Goal: Task Accomplishment & Management: Use online tool/utility

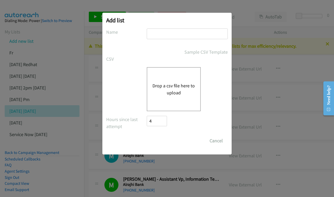
scroll to position [1589, 0]
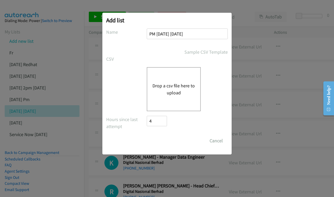
type input "PM [DATE] [DATE]"
click at [181, 87] on button "Drop a csv file here to upload" at bounding box center [173, 89] width 43 height 14
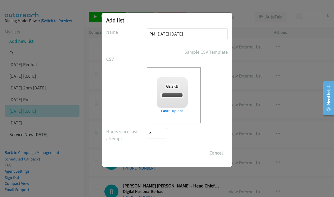
checkbox input "true"
click at [162, 153] on input "Save List" at bounding box center [160, 153] width 27 height 10
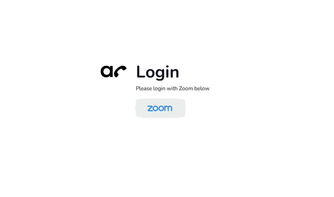
click at [167, 116] on img at bounding box center [160, 108] width 36 height 17
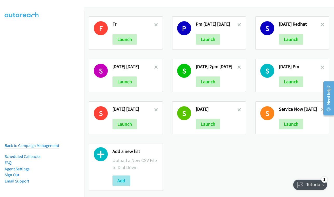
click at [119, 179] on button "Add" at bounding box center [121, 181] width 18 height 10
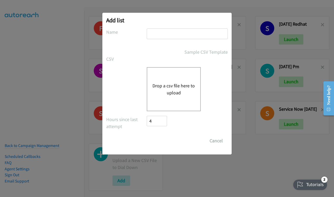
click at [157, 28] on div "Add list No phone fields were returned for that Report or List View Please uplo…" at bounding box center [166, 84] width 129 height 142
click at [162, 29] on input "text" at bounding box center [187, 34] width 81 height 11
type input "lenovo - sep 22 - Monday pm"
click at [184, 92] on button "Drop a csv file here to upload" at bounding box center [173, 89] width 43 height 14
click at [162, 79] on div "Drop a csv file here to upload" at bounding box center [174, 89] width 54 height 44
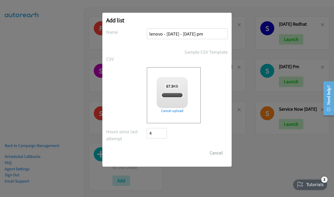
checkbox input "true"
click at [162, 151] on input "Save List" at bounding box center [160, 153] width 27 height 10
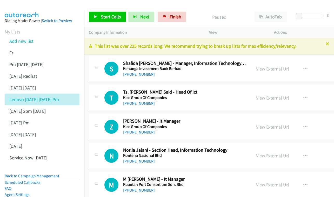
click at [116, 19] on span "Start Calls" at bounding box center [111, 17] width 20 height 6
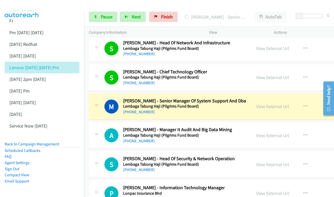
scroll to position [257, 0]
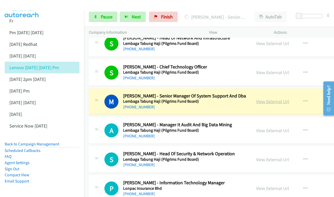
click at [276, 105] on link "View External Url" at bounding box center [272, 102] width 33 height 6
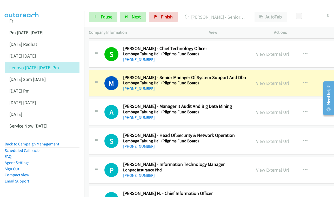
scroll to position [277, 0]
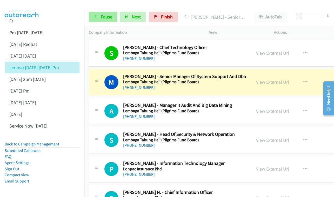
click at [105, 16] on span "Pause" at bounding box center [107, 17] width 12 height 6
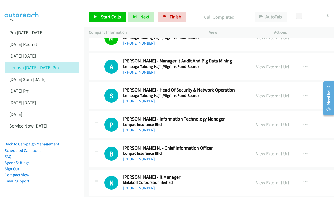
scroll to position [331, 0]
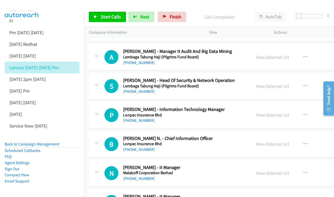
click at [237, 59] on h5 "Lembaga Tabung Haji (Pilgrims Fund Board)" at bounding box center [185, 57] width 124 height 5
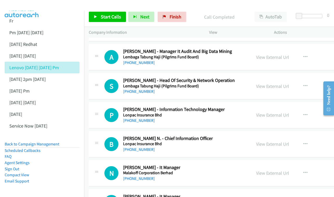
click at [237, 59] on h5 "Lembaga Tabung Haji (Pilgrims Fund Board)" at bounding box center [185, 57] width 124 height 5
click at [227, 63] on div "+60 10-236 3467" at bounding box center [185, 63] width 124 height 6
click at [226, 63] on div "+60 10-236 3467" at bounding box center [185, 63] width 124 height 6
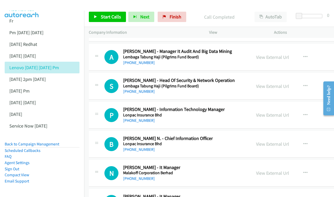
click at [223, 64] on div "+60 10-236 3467" at bounding box center [185, 63] width 124 height 6
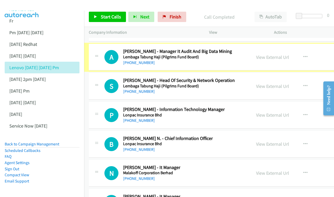
click at [223, 64] on div "+60 10-236 3467" at bounding box center [185, 63] width 124 height 6
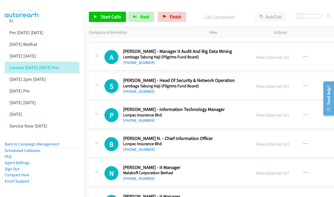
click at [113, 16] on span "Start Calls" at bounding box center [111, 17] width 20 height 6
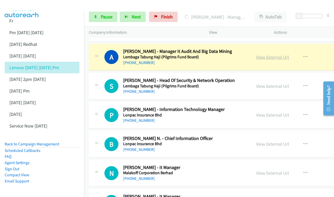
click at [283, 58] on link "View External Url" at bounding box center [272, 57] width 33 height 6
click at [286, 90] on div "View External Url" at bounding box center [272, 86] width 33 height 7
click at [284, 87] on link "View External Url" at bounding box center [272, 86] width 33 height 6
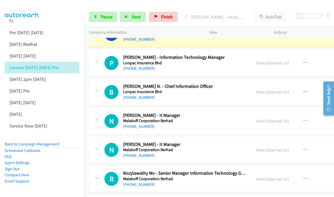
scroll to position [384, 0]
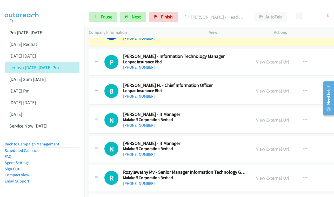
click at [275, 63] on link "View External Url" at bounding box center [272, 62] width 33 height 6
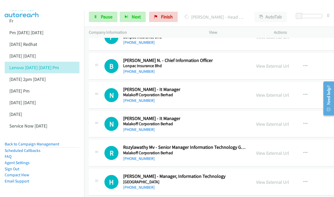
scroll to position [416, 0]
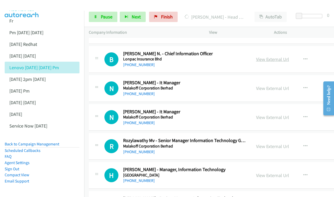
click at [281, 59] on link "View External Url" at bounding box center [272, 59] width 33 height 6
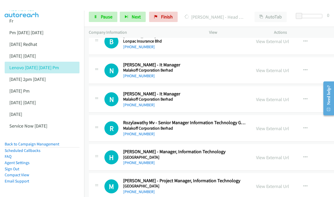
scroll to position [443, 0]
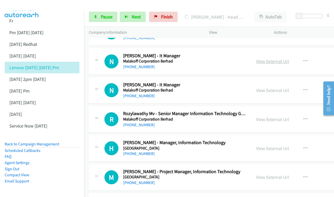
click at [275, 63] on link "View External Url" at bounding box center [272, 61] width 33 height 6
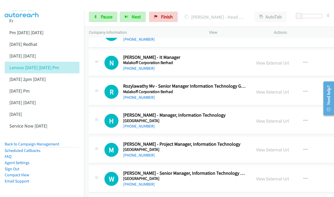
scroll to position [471, 0]
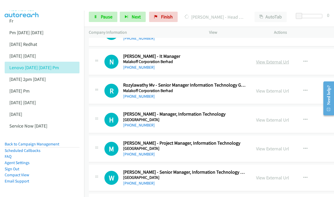
click at [274, 60] on link "View External Url" at bounding box center [272, 62] width 33 height 6
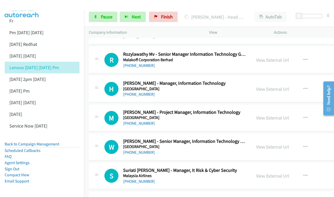
scroll to position [503, 0]
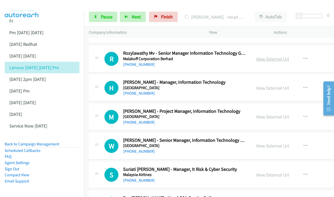
click at [280, 58] on link "View External Url" at bounding box center [272, 59] width 33 height 6
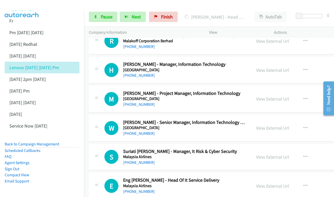
scroll to position [531, 0]
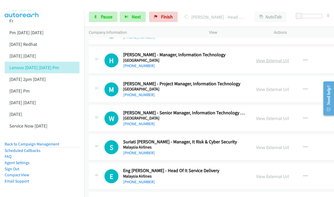
click at [289, 59] on link "View External Url" at bounding box center [272, 61] width 33 height 6
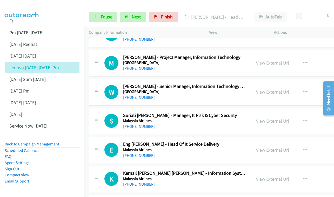
scroll to position [562, 0]
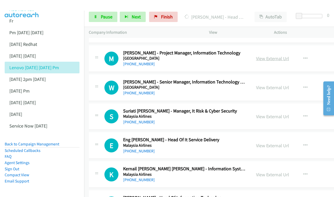
click at [283, 58] on link "View External Url" at bounding box center [272, 59] width 33 height 6
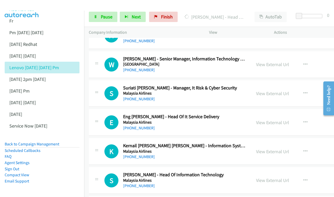
scroll to position [593, 0]
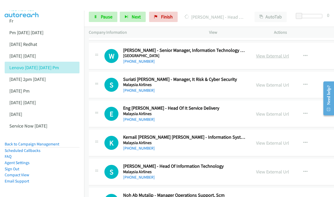
click at [268, 54] on link "View External Url" at bounding box center [272, 56] width 33 height 6
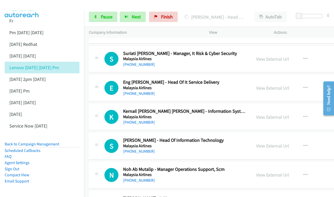
scroll to position [626, 0]
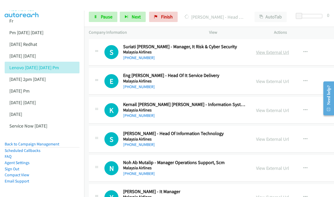
click at [284, 49] on link "View External Url" at bounding box center [272, 52] width 33 height 6
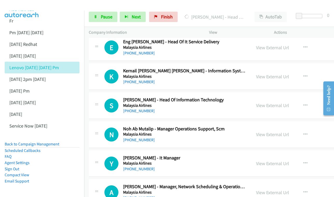
scroll to position [652, 0]
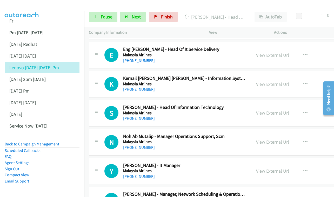
click at [287, 52] on link "View External Url" at bounding box center [272, 55] width 33 height 6
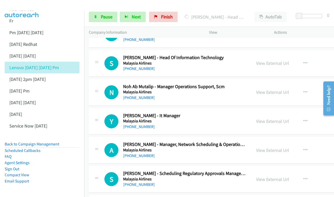
scroll to position [703, 0]
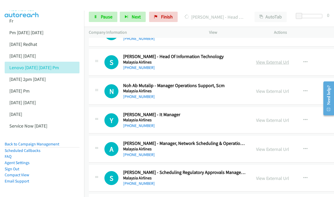
click at [283, 59] on link "View External Url" at bounding box center [272, 62] width 33 height 6
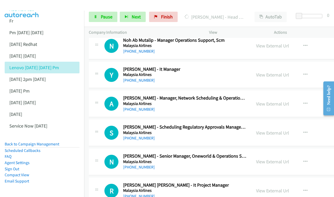
scroll to position [757, 0]
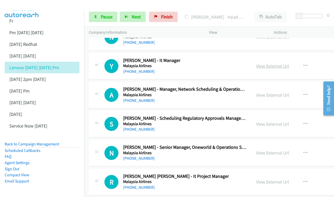
click at [273, 63] on link "View External Url" at bounding box center [272, 66] width 33 height 6
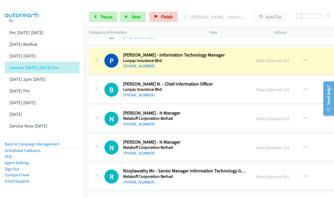
scroll to position [386, 0]
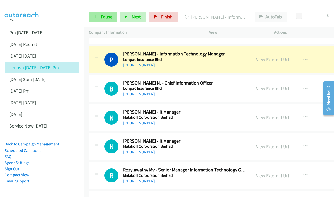
click at [106, 17] on span "Pause" at bounding box center [107, 17] width 12 height 6
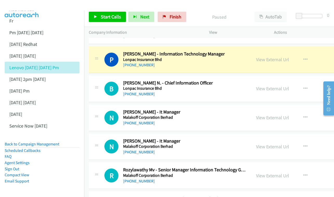
click at [214, 92] on div "+60 12-220 0460" at bounding box center [185, 94] width 124 height 6
click at [307, 88] on icon "button" at bounding box center [305, 89] width 4 height 4
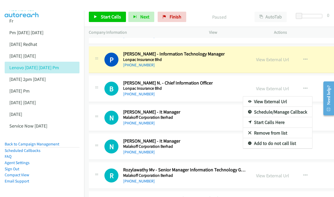
click at [262, 121] on link "Start Calls Here" at bounding box center [277, 122] width 69 height 10
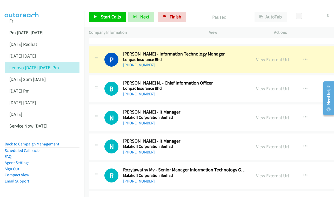
click at [239, 90] on h5 "Lonpac Insurance Bhd" at bounding box center [185, 88] width 124 height 5
click at [238, 90] on h5 "Lonpac Insurance Bhd" at bounding box center [185, 88] width 124 height 5
click at [194, 85] on h2 "Boon Howe N. - Chief Information Officer" at bounding box center [185, 83] width 124 height 6
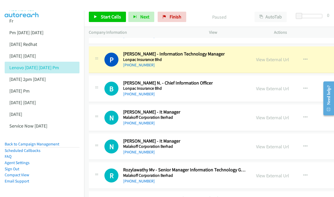
click at [194, 85] on h2 "Boon Howe N. - Chief Information Officer" at bounding box center [185, 83] width 124 height 6
click at [202, 90] on h5 "Lonpac Insurance Bhd" at bounding box center [185, 88] width 124 height 5
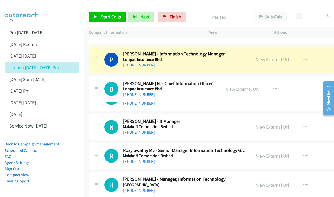
click at [216, 85] on h2 "Boon Howe N. - Chief Information Officer" at bounding box center [169, 84] width 93 height 6
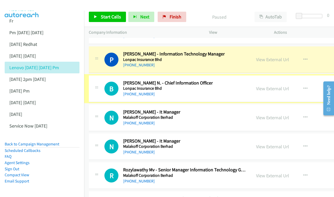
click at [232, 85] on h2 "Boon Howe N. - Chief Information Officer" at bounding box center [185, 83] width 124 height 6
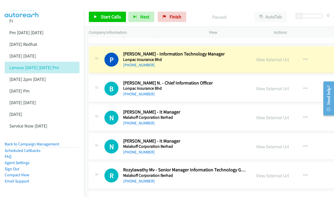
click at [114, 12] on link "Start Calls" at bounding box center [107, 17] width 37 height 10
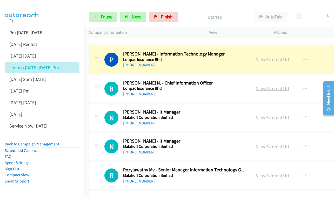
click at [288, 90] on link "View External Url" at bounding box center [272, 89] width 33 height 6
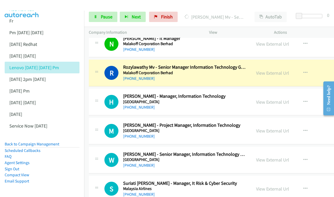
scroll to position [497, 0]
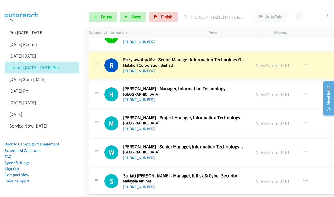
click at [269, 59] on div "View External Url View External Url Schedule/Manage Callback Start Calls Here R…" at bounding box center [294, 65] width 86 height 17
click at [274, 63] on link "View External Url" at bounding box center [272, 66] width 33 height 6
click at [280, 94] on link "View External Url" at bounding box center [272, 95] width 33 height 6
click at [274, 123] on link "View External Url" at bounding box center [272, 123] width 33 height 6
click at [280, 150] on link "View External Url" at bounding box center [272, 153] width 33 height 6
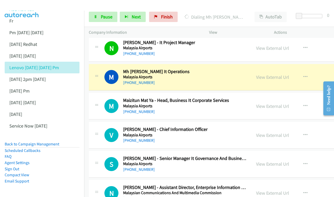
scroll to position [921, 0]
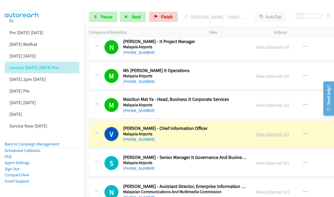
click at [277, 131] on link "View External Url" at bounding box center [272, 134] width 33 height 6
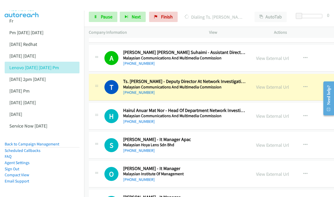
scroll to position [1297, 0]
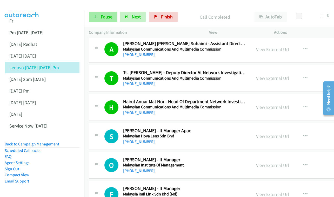
click at [109, 19] on span "Pause" at bounding box center [107, 17] width 12 height 6
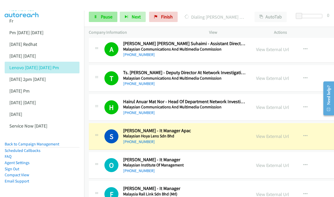
click at [108, 17] on span "Pause" at bounding box center [107, 17] width 12 height 6
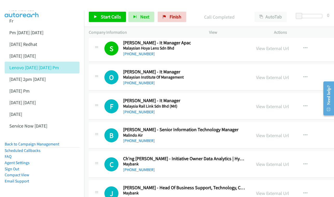
scroll to position [1386, 0]
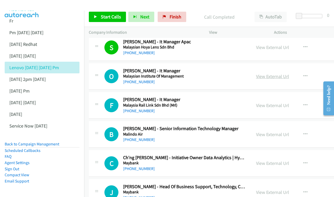
click at [272, 73] on link "View External Url" at bounding box center [272, 76] width 33 height 6
click at [276, 103] on link "View External Url" at bounding box center [272, 106] width 33 height 6
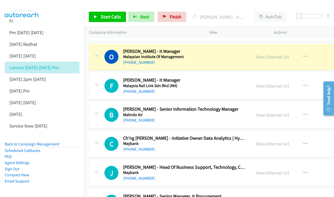
scroll to position [1406, 0]
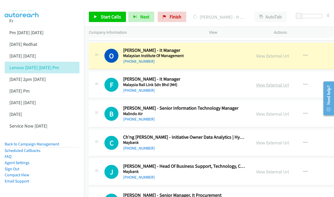
click at [276, 82] on link "View External Url" at bounding box center [272, 85] width 33 height 6
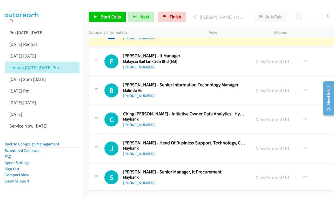
scroll to position [1451, 0]
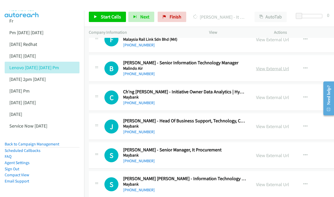
click at [288, 66] on link "View External Url" at bounding box center [272, 69] width 33 height 6
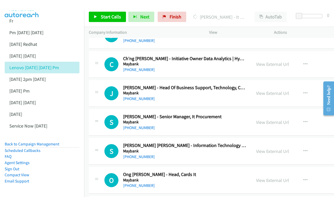
scroll to position [1494, 0]
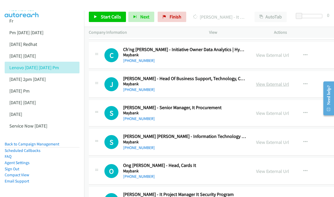
click at [285, 81] on link "View External Url" at bounding box center [272, 84] width 33 height 6
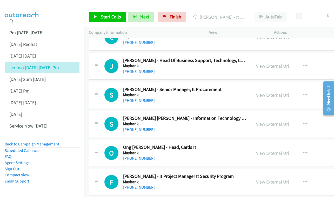
scroll to position [1520, 0]
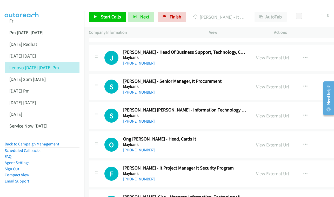
click at [283, 84] on link "View External Url" at bounding box center [272, 87] width 33 height 6
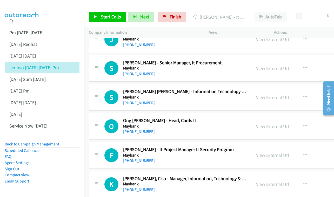
scroll to position [1548, 0]
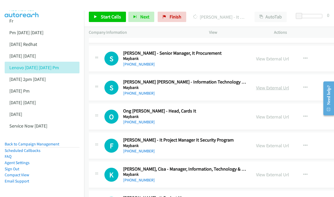
click at [277, 85] on link "View External Url" at bounding box center [272, 88] width 33 height 6
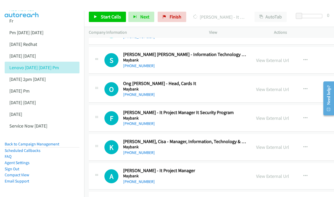
scroll to position [1577, 0]
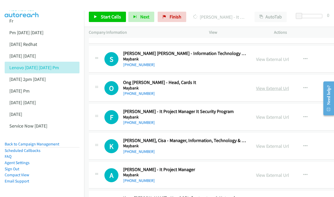
click at [277, 85] on link "View External Url" at bounding box center [272, 88] width 33 height 6
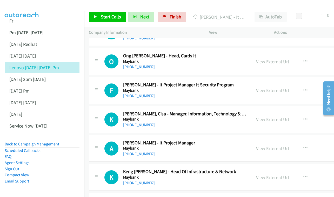
scroll to position [1605, 0]
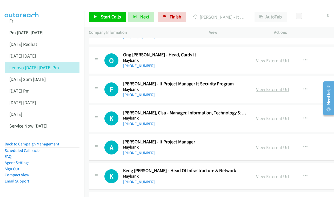
click at [271, 86] on link "View External Url" at bounding box center [272, 89] width 33 height 6
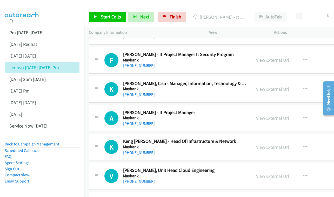
scroll to position [1643, 0]
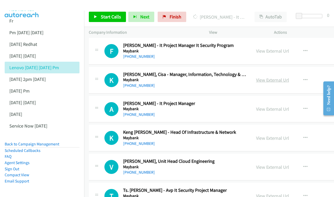
click at [280, 77] on link "View External Url" at bounding box center [272, 80] width 33 height 6
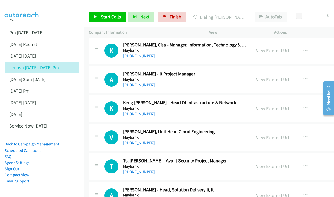
scroll to position [1678, 0]
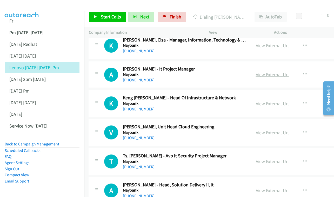
click at [269, 72] on link "View External Url" at bounding box center [272, 75] width 33 height 6
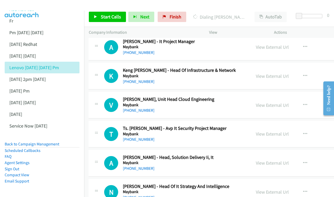
scroll to position [1705, 0]
click at [272, 73] on link "View External Url" at bounding box center [272, 76] width 33 height 6
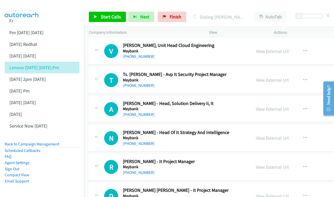
scroll to position [1759, 0]
click at [277, 77] on link "View External Url" at bounding box center [272, 80] width 33 height 6
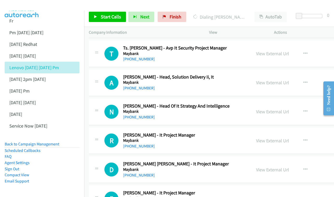
scroll to position [1789, 0]
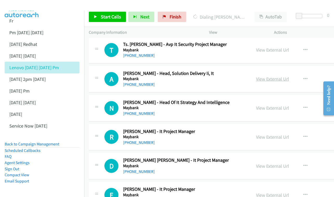
click at [278, 76] on link "View External Url" at bounding box center [272, 79] width 33 height 6
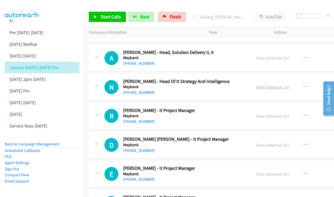
scroll to position [1810, 0]
click at [269, 84] on link "View External Url" at bounding box center [272, 87] width 33 height 6
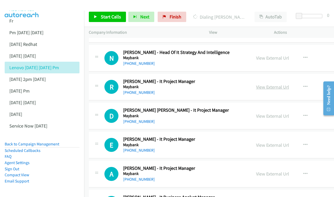
scroll to position [1840, 0]
click at [285, 84] on link "View External Url" at bounding box center [272, 87] width 33 height 6
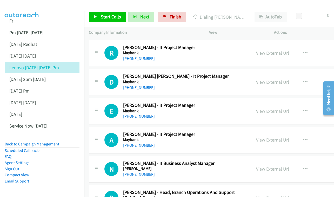
scroll to position [1874, 0]
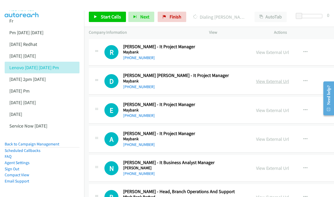
click at [285, 78] on link "View External Url" at bounding box center [272, 81] width 33 height 6
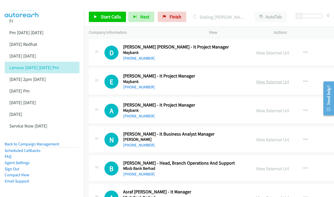
scroll to position [1903, 0]
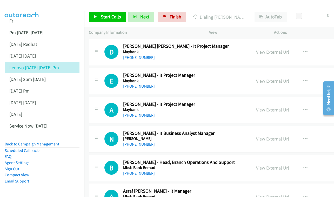
click at [289, 78] on link "View External Url" at bounding box center [272, 81] width 33 height 6
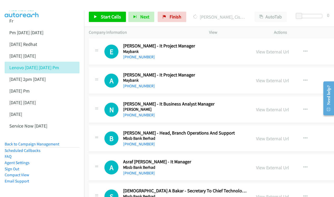
scroll to position [1934, 0]
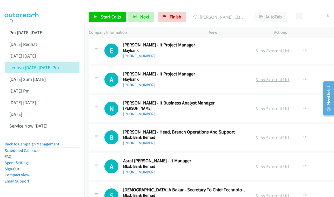
click at [282, 77] on link "View External Url" at bounding box center [272, 80] width 33 height 6
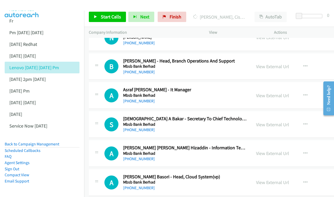
scroll to position [2011, 0]
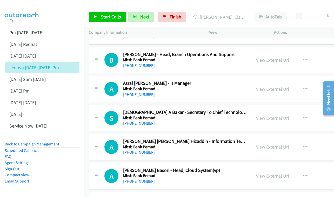
click at [270, 86] on link "View External Url" at bounding box center [272, 89] width 33 height 6
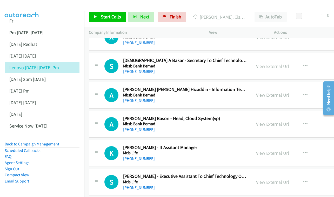
scroll to position [2072, 0]
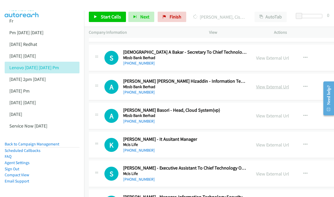
click at [279, 83] on div "View External Url" at bounding box center [272, 86] width 33 height 7
click at [278, 84] on link "View External Url" at bounding box center [272, 87] width 33 height 6
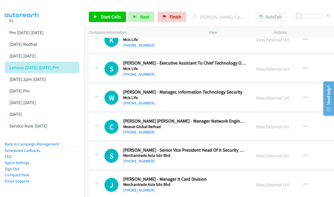
scroll to position [2178, 0]
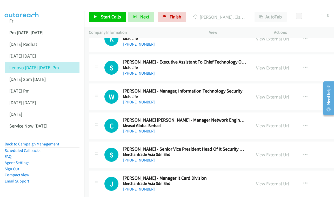
click at [273, 94] on link "View External Url" at bounding box center [272, 97] width 33 height 6
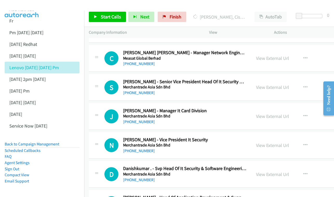
scroll to position [2246, 0]
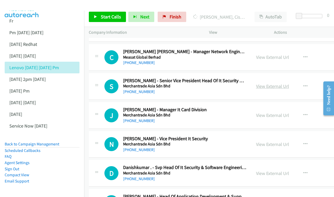
click at [284, 83] on link "View External Url" at bounding box center [272, 86] width 33 height 6
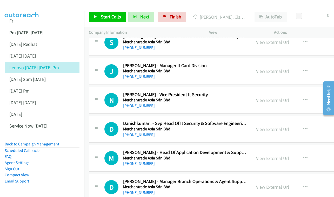
scroll to position [2291, 0]
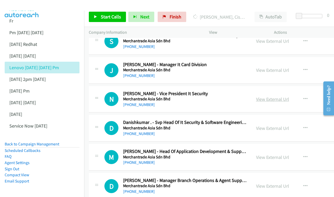
click at [283, 96] on link "View External Url" at bounding box center [272, 99] width 33 height 6
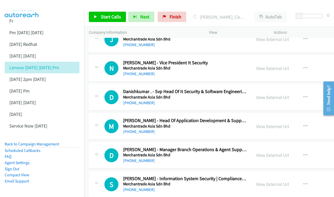
scroll to position [2331, 0]
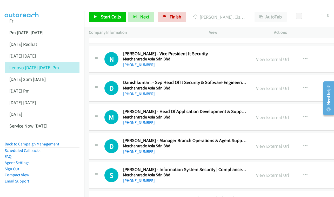
click at [279, 80] on div "View External Url View External Url Schedule/Manage Callback Start Calls Here R…" at bounding box center [294, 88] width 86 height 17
click at [279, 85] on link "View External Url" at bounding box center [272, 88] width 33 height 6
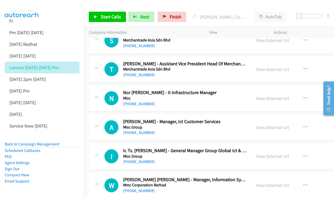
scroll to position [2475, 0]
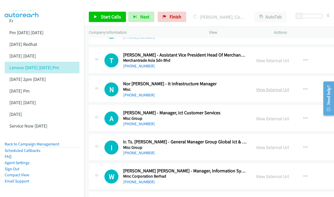
click at [278, 87] on link "View External Url" at bounding box center [272, 90] width 33 height 6
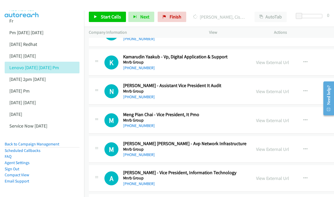
scroll to position [2619, 0]
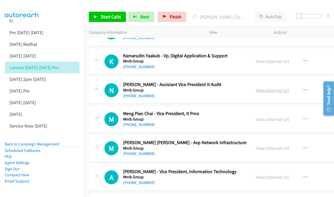
click at [275, 87] on link "View External Url" at bounding box center [272, 90] width 33 height 6
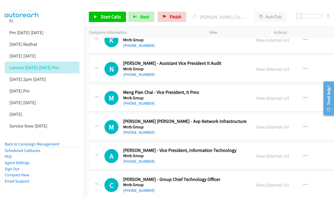
scroll to position [2650, 0]
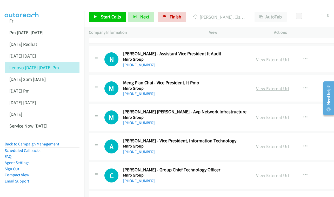
click at [285, 86] on link "View External Url" at bounding box center [272, 89] width 33 height 6
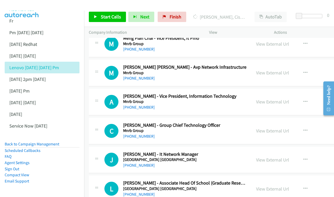
scroll to position [2704, 0]
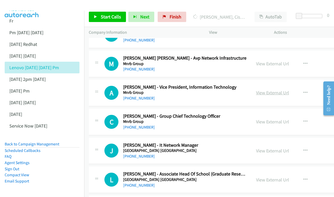
click at [285, 90] on link "View External Url" at bounding box center [272, 93] width 33 height 6
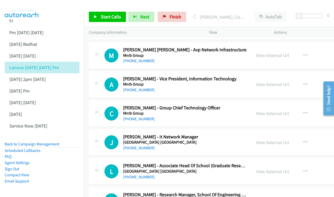
scroll to position [2721, 0]
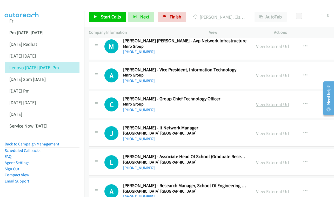
click at [270, 101] on link "View External Url" at bounding box center [272, 104] width 33 height 6
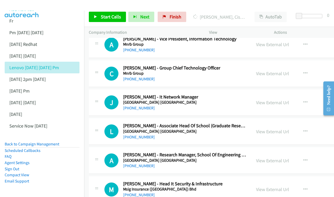
scroll to position [2753, 0]
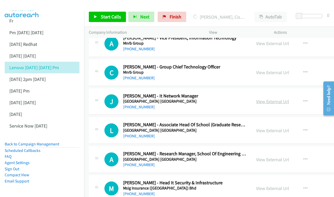
click at [277, 99] on link "View External Url" at bounding box center [272, 102] width 33 height 6
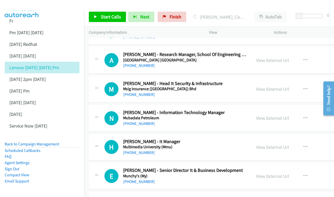
scroll to position [2852, 0]
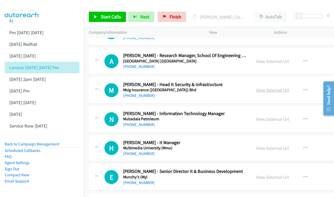
click at [272, 87] on link "View External Url" at bounding box center [272, 90] width 33 height 6
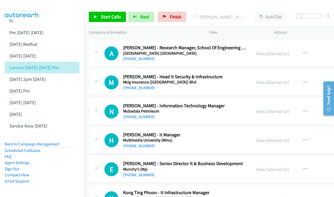
scroll to position [2868, 0]
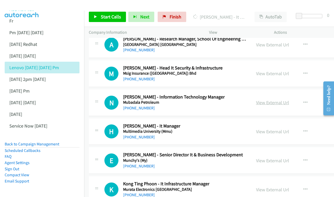
click at [282, 100] on link "View External Url" at bounding box center [272, 103] width 33 height 6
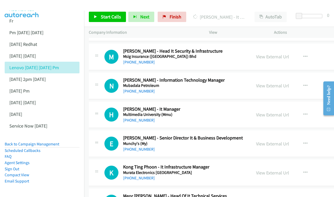
scroll to position [2895, 0]
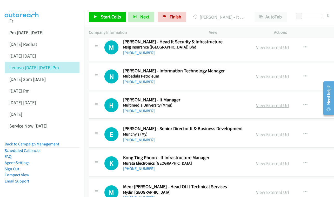
click at [276, 103] on link "View External Url" at bounding box center [272, 106] width 33 height 6
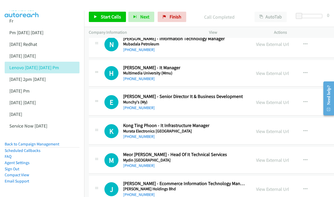
scroll to position [2936, 0]
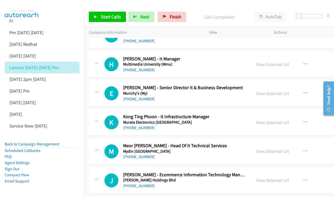
click at [281, 85] on div "View External Url View External Url Schedule/Manage Callback Start Calls Here R…" at bounding box center [294, 93] width 86 height 17
click at [280, 91] on link "View External Url" at bounding box center [272, 94] width 33 height 6
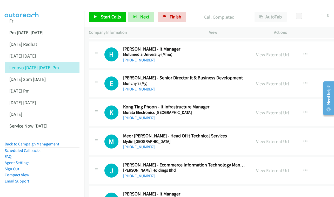
scroll to position [2956, 0]
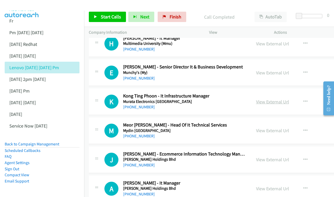
click at [278, 99] on link "View External Url" at bounding box center [272, 102] width 33 height 6
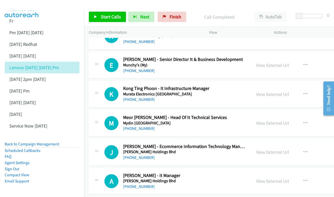
scroll to position [2987, 0]
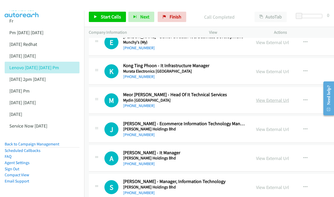
click at [277, 97] on link "View External Url" at bounding box center [272, 100] width 33 height 6
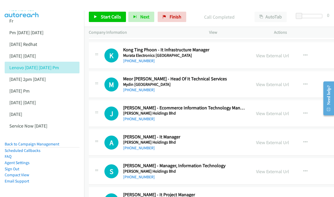
scroll to position [3009, 0]
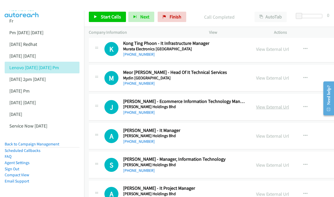
click at [284, 104] on link "View External Url" at bounding box center [272, 107] width 33 height 6
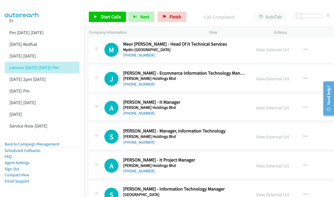
scroll to position [3038, 0]
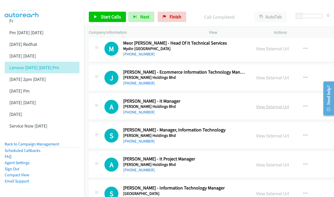
click at [272, 104] on link "View External Url" at bounding box center [272, 107] width 33 height 6
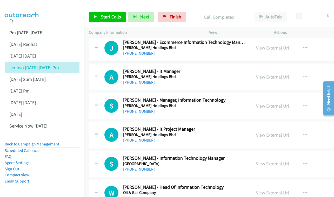
scroll to position [3079, 0]
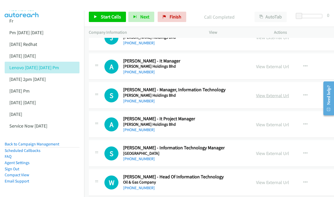
click at [275, 93] on link "View External Url" at bounding box center [272, 96] width 33 height 6
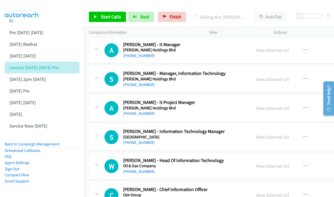
scroll to position [3096, 0]
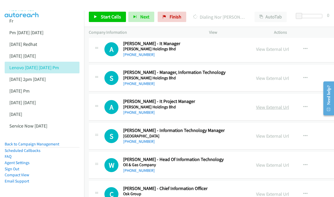
click at [280, 104] on link "View External Url" at bounding box center [272, 107] width 33 height 6
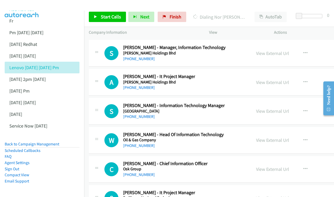
scroll to position [3122, 0]
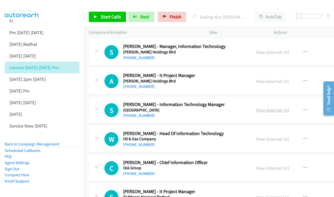
click at [279, 107] on link "View External Url" at bounding box center [272, 110] width 33 height 6
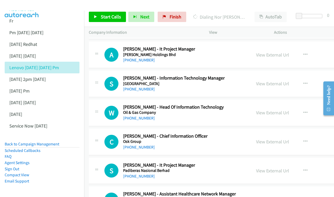
scroll to position [3158, 0]
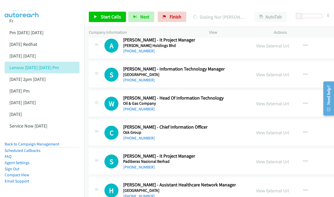
click at [279, 100] on div "View External Url" at bounding box center [272, 103] width 33 height 7
click at [276, 101] on link "View External Url" at bounding box center [272, 104] width 33 height 6
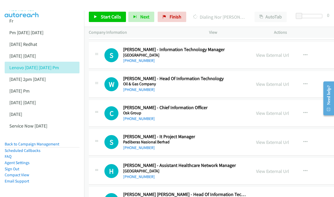
scroll to position [3178, 0]
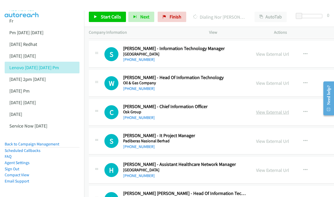
click at [273, 109] on link "View External Url" at bounding box center [272, 112] width 33 height 6
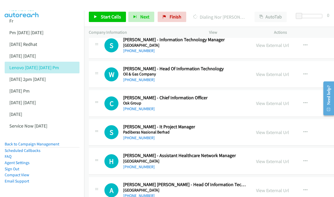
scroll to position [3196, 0]
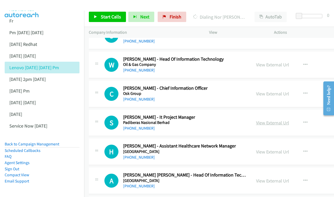
click at [285, 120] on link "View External Url" at bounding box center [272, 123] width 33 height 6
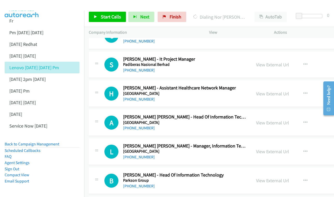
scroll to position [3256, 0]
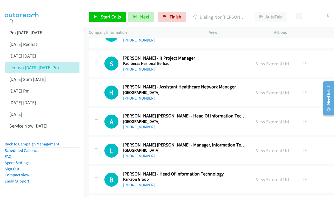
click at [276, 113] on div "View External Url View External Url Schedule/Manage Callback Start Calls Here R…" at bounding box center [294, 121] width 86 height 17
click at [275, 119] on link "View External Url" at bounding box center [272, 122] width 33 height 6
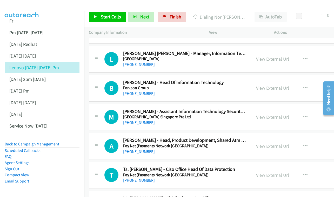
scroll to position [3337, 0]
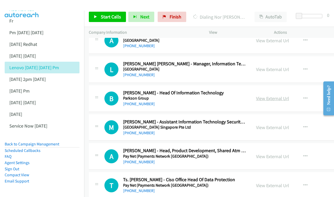
click at [280, 96] on link "View External Url" at bounding box center [272, 99] width 33 height 6
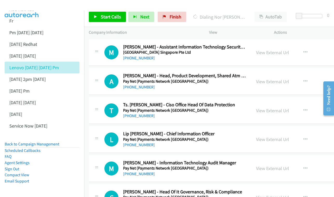
scroll to position [3413, 0]
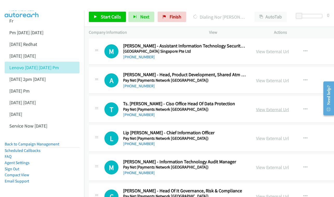
click at [277, 107] on link "View External Url" at bounding box center [272, 110] width 33 height 6
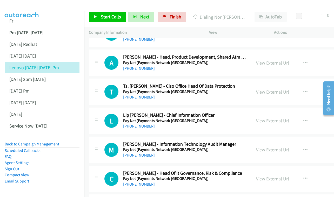
scroll to position [3439, 0]
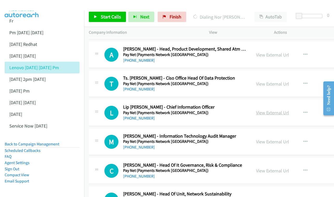
click at [278, 110] on link "View External Url" at bounding box center [272, 113] width 33 height 6
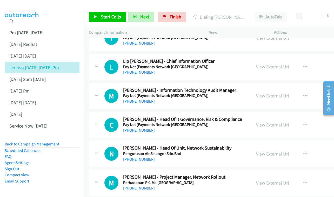
scroll to position [3484, 0]
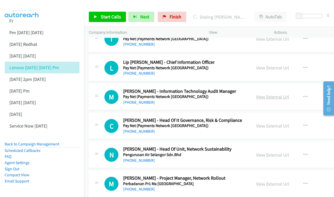
click at [281, 94] on link "View External Url" at bounding box center [272, 97] width 33 height 6
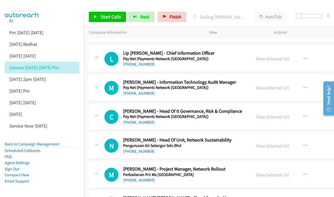
scroll to position [3502, 0]
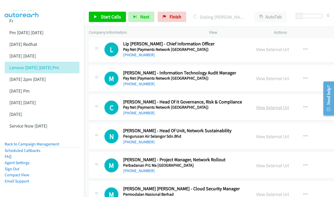
click at [281, 105] on link "View External Url" at bounding box center [272, 108] width 33 height 6
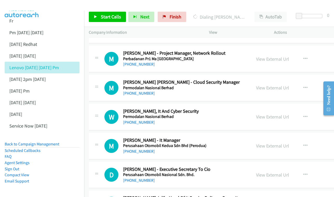
scroll to position [3616, 0]
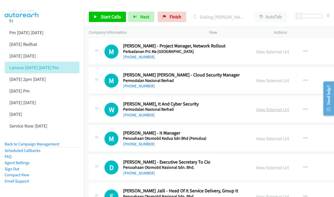
click at [272, 107] on link "View External Url" at bounding box center [272, 110] width 33 height 6
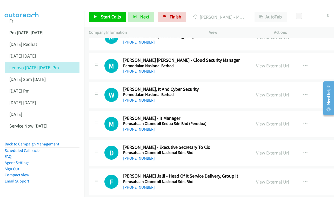
scroll to position [3632, 0]
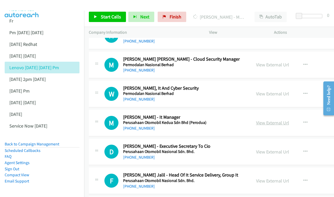
click at [284, 120] on link "View External Url" at bounding box center [272, 123] width 33 height 6
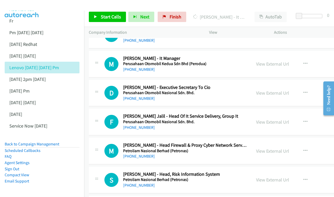
scroll to position [3700, 0]
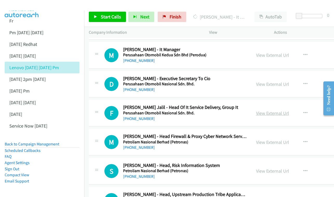
click at [282, 110] on link "View External Url" at bounding box center [272, 113] width 33 height 6
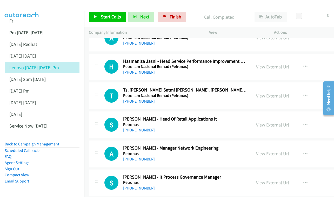
scroll to position [3863, 0]
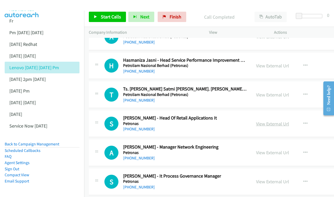
click at [279, 121] on link "View External Url" at bounding box center [272, 124] width 33 height 6
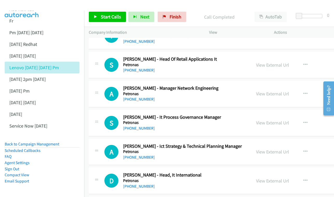
scroll to position [3923, 0]
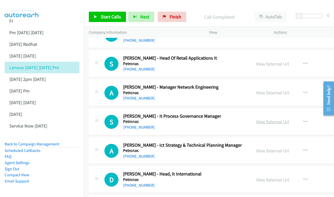
click at [284, 119] on link "View External Url" at bounding box center [272, 122] width 33 height 6
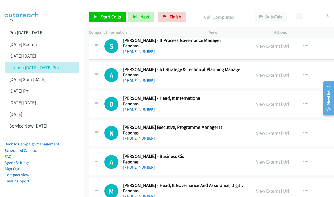
scroll to position [3998, 0]
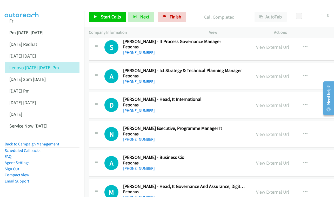
click at [279, 102] on link "View External Url" at bounding box center [272, 105] width 33 height 6
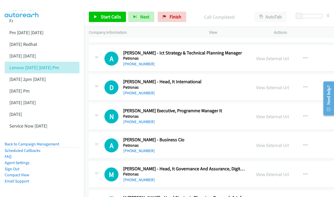
scroll to position [4016, 0]
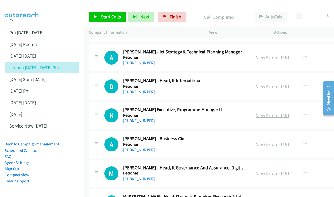
click at [274, 113] on link "View External Url" at bounding box center [272, 116] width 33 height 6
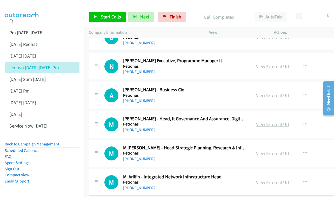
scroll to position [4067, 0]
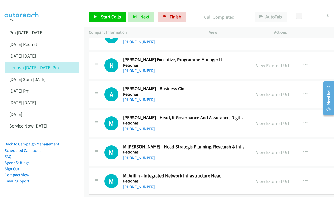
click at [276, 120] on link "View External Url" at bounding box center [272, 123] width 33 height 6
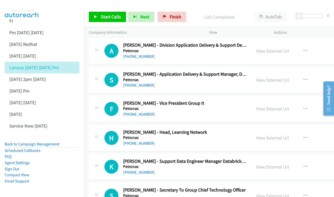
scroll to position [4217, 0]
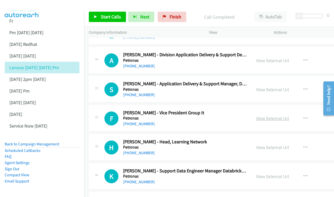
click at [276, 116] on link "View External Url" at bounding box center [272, 119] width 33 height 6
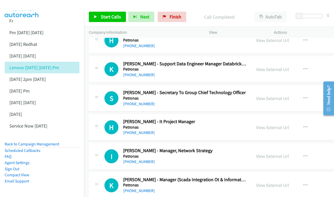
scroll to position [4325, 0]
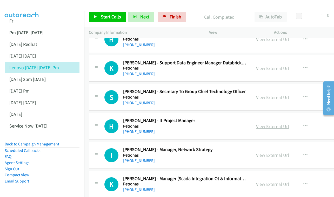
click at [288, 124] on link "View External Url" at bounding box center [272, 127] width 33 height 6
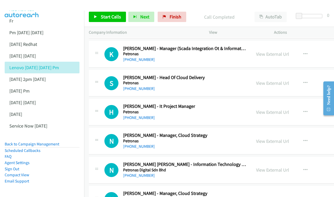
scroll to position [4445, 0]
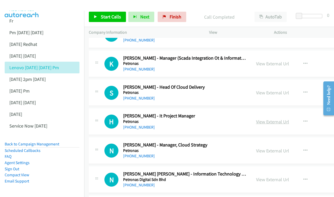
click at [276, 119] on link "View External Url" at bounding box center [272, 122] width 33 height 6
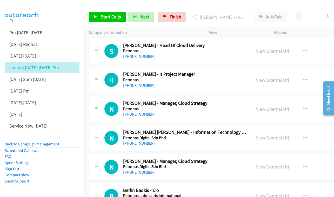
scroll to position [4488, 0]
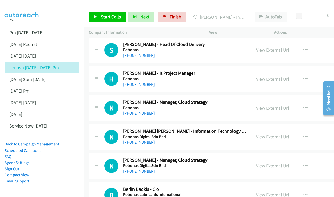
click at [269, 128] on div "View External Url View External Url Schedule/Manage Callback Start Calls Here R…" at bounding box center [294, 136] width 86 height 17
click at [270, 134] on link "View External Url" at bounding box center [272, 137] width 33 height 6
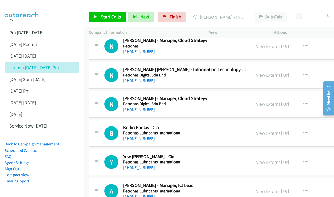
scroll to position [4551, 0]
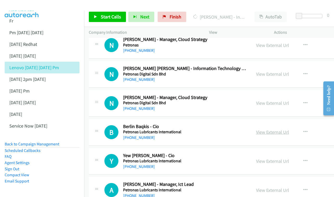
click at [281, 129] on link "View External Url" at bounding box center [272, 132] width 33 height 6
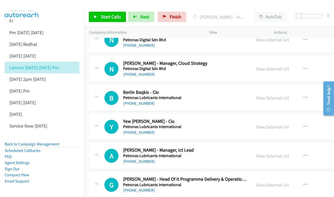
scroll to position [4584, 0]
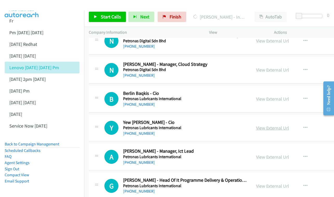
click at [284, 125] on link "View External Url" at bounding box center [272, 128] width 33 height 6
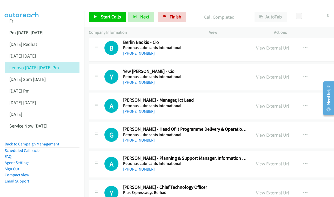
scroll to position [4645, 0]
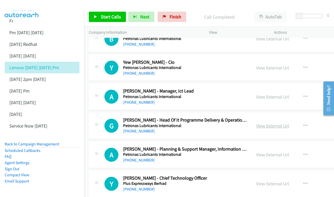
click at [271, 123] on link "View External Url" at bounding box center [272, 126] width 33 height 6
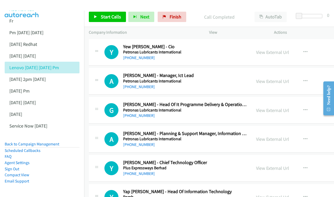
scroll to position [4670, 0]
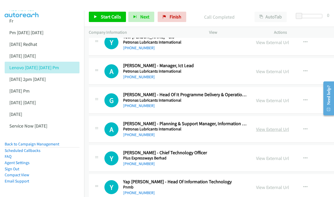
click at [269, 126] on link "View External Url" at bounding box center [272, 129] width 33 height 6
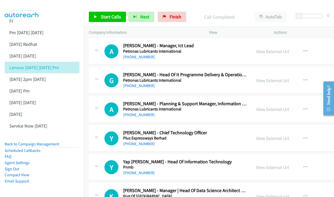
scroll to position [4700, 0]
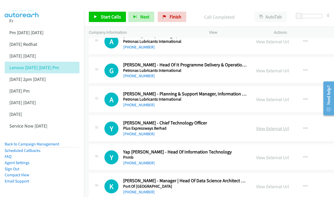
click at [288, 126] on link "View External Url" at bounding box center [272, 129] width 33 height 6
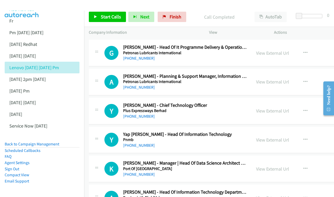
scroll to position [4719, 0]
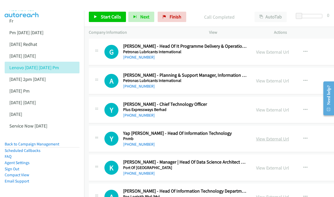
click at [280, 136] on link "View External Url" at bounding box center [272, 139] width 33 height 6
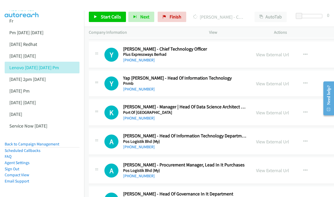
scroll to position [4784, 0]
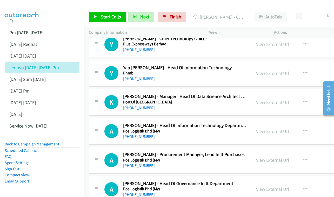
click at [277, 128] on div "View External Url" at bounding box center [272, 131] width 33 height 7
click at [276, 128] on div "View External Url" at bounding box center [272, 131] width 33 height 7
click at [279, 128] on link "View External Url" at bounding box center [272, 131] width 33 height 6
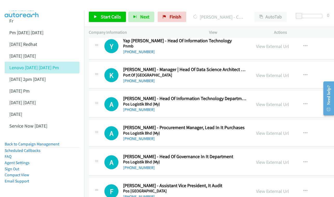
scroll to position [4812, 0]
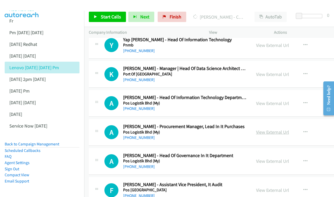
click at [281, 129] on link "View External Url" at bounding box center [272, 132] width 33 height 6
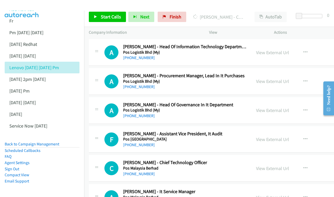
scroll to position [4864, 0]
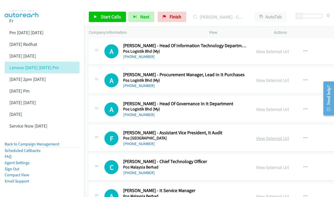
click at [276, 135] on link "View External Url" at bounding box center [272, 138] width 33 height 6
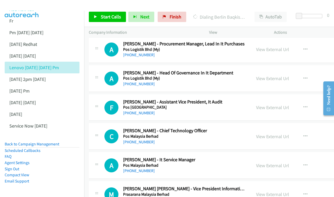
scroll to position [4896, 0]
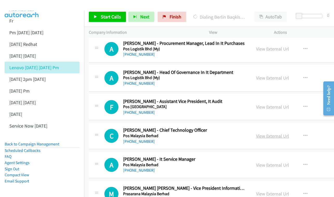
click at [279, 133] on link "View External Url" at bounding box center [272, 136] width 33 height 6
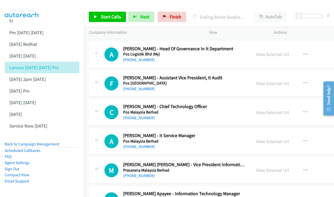
scroll to position [4925, 0]
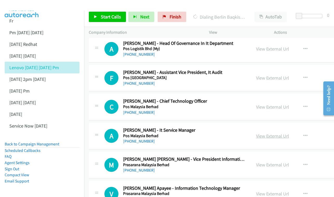
click at [270, 133] on link "View External Url" at bounding box center [272, 136] width 33 height 6
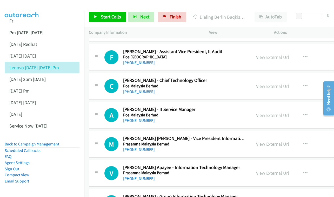
scroll to position [4950, 0]
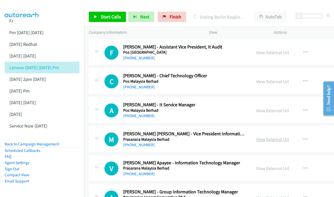
click at [281, 137] on link "View External Url" at bounding box center [272, 140] width 33 height 6
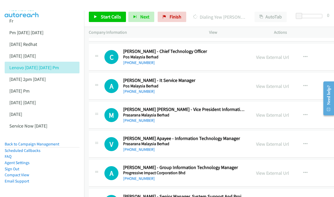
scroll to position [4978, 0]
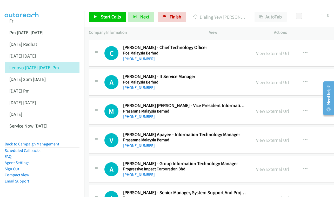
click at [281, 137] on link "View External Url" at bounding box center [272, 140] width 33 height 6
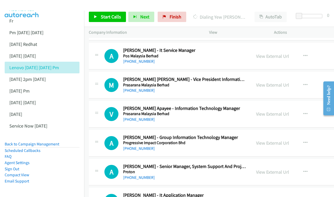
scroll to position [5005, 0]
click at [287, 134] on div "View External Url View External Url Schedule/Manage Callback Start Calls Here R…" at bounding box center [294, 142] width 86 height 17
click at [286, 140] on link "View External Url" at bounding box center [272, 143] width 33 height 6
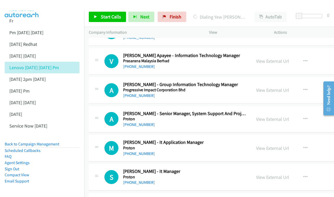
scroll to position [5058, 0]
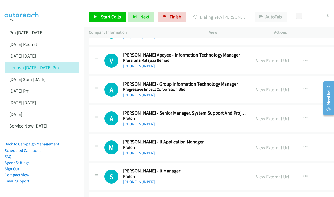
click at [268, 145] on link "View External Url" at bounding box center [272, 148] width 33 height 6
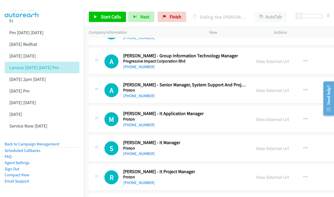
scroll to position [5092, 0]
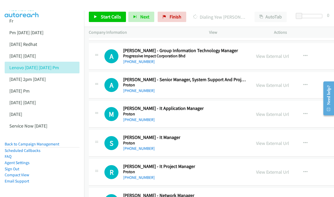
click at [277, 140] on div "View External Url" at bounding box center [272, 143] width 33 height 7
click at [267, 140] on link "View External Url" at bounding box center [272, 143] width 33 height 6
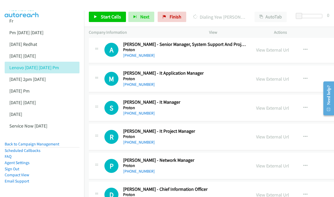
scroll to position [5127, 0]
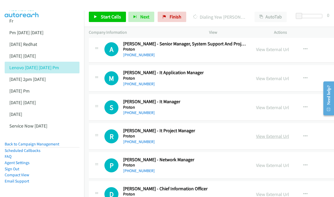
click at [274, 133] on link "View External Url" at bounding box center [272, 136] width 33 height 6
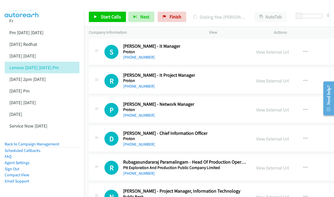
scroll to position [5183, 0]
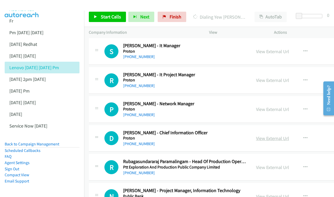
click at [273, 135] on link "View External Url" at bounding box center [272, 138] width 33 height 6
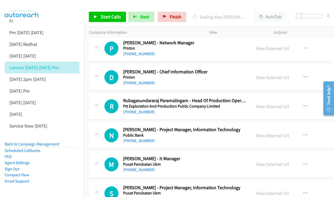
scroll to position [5245, 0]
click at [283, 132] on link "View External Url" at bounding box center [272, 135] width 33 height 6
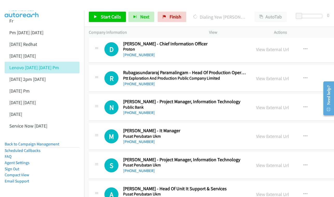
scroll to position [5273, 0]
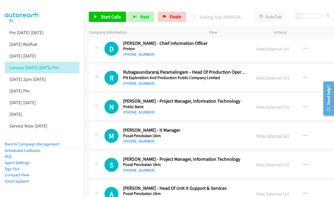
click at [267, 133] on link "View External Url" at bounding box center [272, 136] width 33 height 6
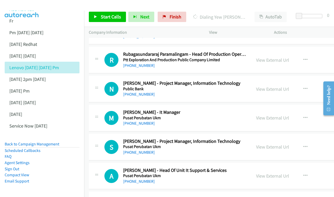
scroll to position [5293, 0]
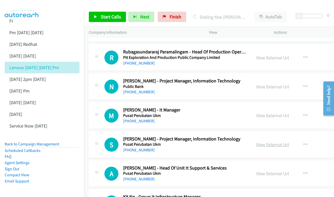
click at [281, 142] on link "View External Url" at bounding box center [272, 145] width 33 height 6
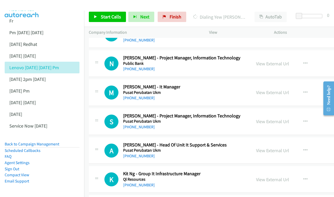
scroll to position [5317, 0]
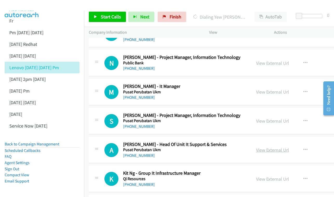
click at [277, 147] on link "View External Url" at bounding box center [272, 150] width 33 height 6
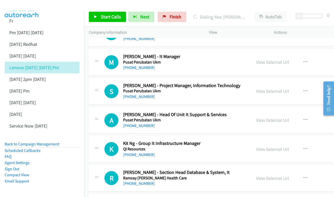
scroll to position [5347, 0]
click at [284, 146] on link "View External Url" at bounding box center [272, 149] width 33 height 6
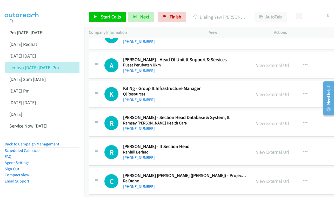
scroll to position [5405, 0]
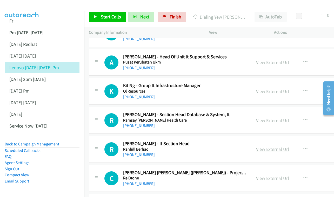
click at [277, 146] on link "View External Url" at bounding box center [272, 149] width 33 height 6
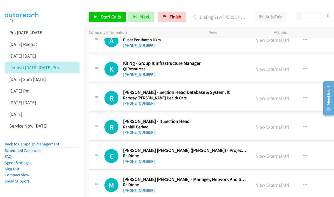
scroll to position [5430, 0]
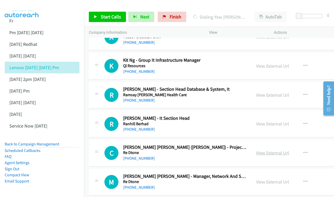
click at [284, 150] on link "View External Url" at bounding box center [272, 153] width 33 height 6
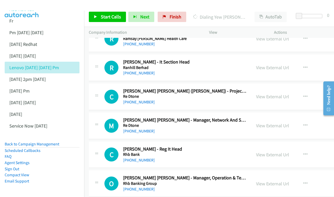
scroll to position [5498, 0]
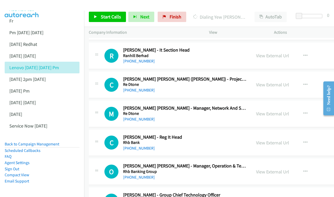
click at [277, 139] on div "View External Url" at bounding box center [272, 142] width 33 height 7
click at [276, 140] on link "View External Url" at bounding box center [272, 143] width 33 height 6
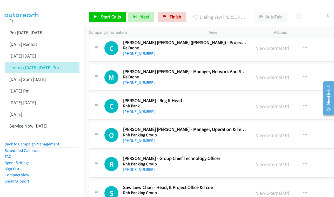
scroll to position [5535, 0]
click at [287, 126] on div "View External Url View External Url Schedule/Manage Callback Start Calls Here R…" at bounding box center [294, 134] width 86 height 17
click at [280, 132] on link "View External Url" at bounding box center [272, 135] width 33 height 6
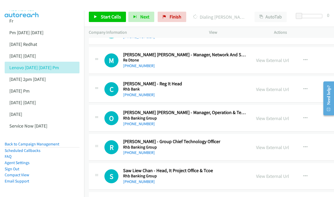
scroll to position [5558, 0]
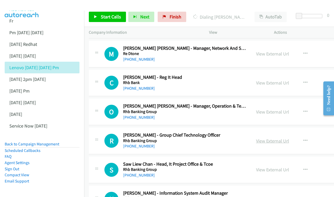
click at [280, 138] on link "View External Url" at bounding box center [272, 141] width 33 height 6
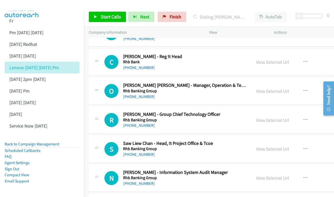
scroll to position [5583, 0]
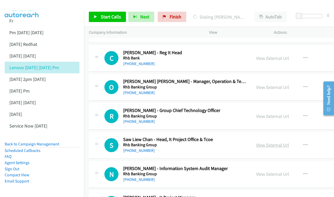
click at [277, 142] on link "View External Url" at bounding box center [272, 145] width 33 height 6
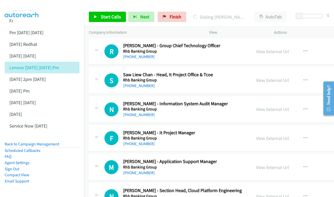
scroll to position [5648, 0]
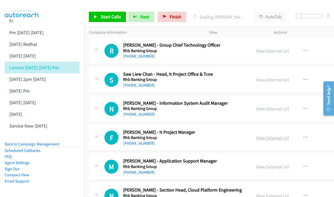
click at [276, 135] on link "View External Url" at bounding box center [272, 138] width 33 height 6
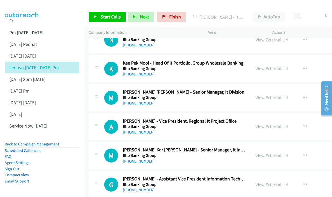
scroll to position [5814, 0]
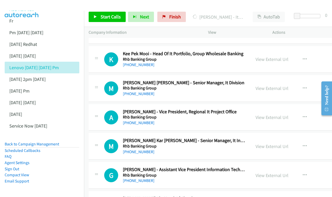
click at [282, 138] on div "View External Url View External Url Schedule/Manage Callback Start Calls Here R…" at bounding box center [294, 146] width 86 height 17
click at [279, 144] on link "View External Url" at bounding box center [272, 147] width 33 height 6
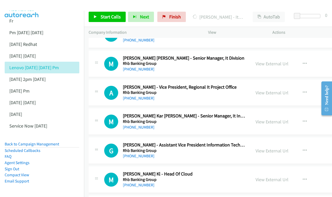
scroll to position [5840, 0]
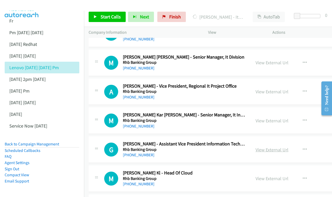
click at [280, 147] on link "View External Url" at bounding box center [272, 150] width 33 height 6
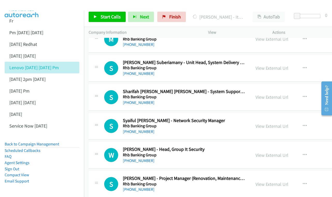
scroll to position [5980, 0]
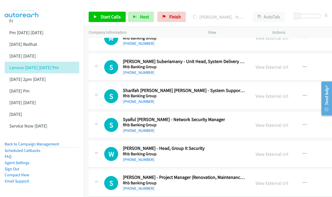
click at [284, 151] on div "View External Url" at bounding box center [272, 154] width 33 height 7
click at [274, 151] on link "View External Url" at bounding box center [272, 154] width 33 height 6
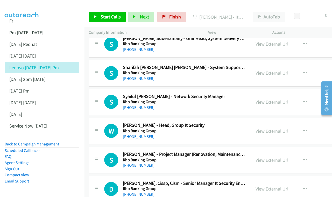
scroll to position [6012, 0]
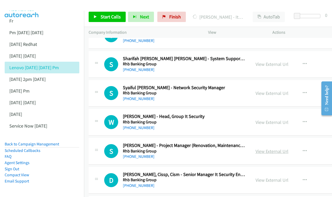
click at [285, 148] on link "View External Url" at bounding box center [272, 151] width 33 height 6
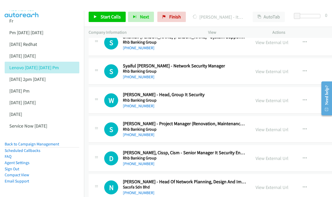
scroll to position [6035, 0]
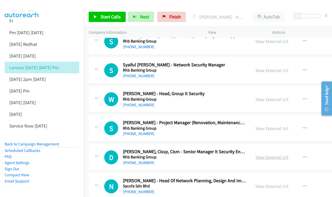
click at [283, 154] on link "View External Url" at bounding box center [272, 157] width 33 height 6
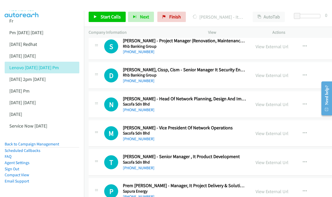
scroll to position [6126, 0]
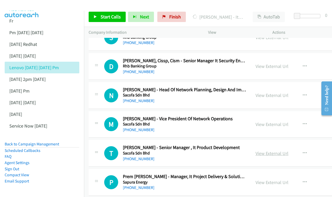
click at [284, 151] on link "View External Url" at bounding box center [272, 154] width 33 height 6
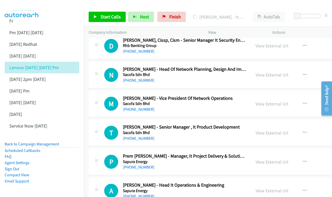
scroll to position [6148, 0]
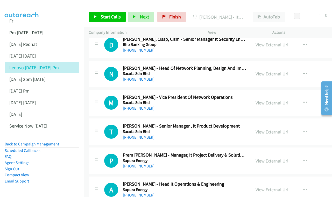
click at [279, 158] on link "View External Url" at bounding box center [272, 161] width 33 height 6
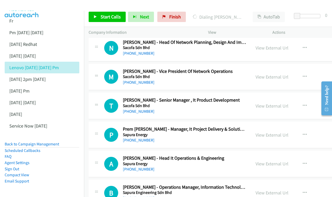
scroll to position [6175, 0]
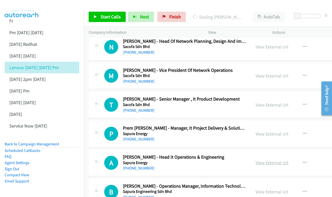
click at [281, 160] on link "View External Url" at bounding box center [272, 163] width 33 height 6
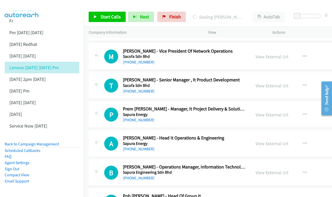
scroll to position [6204, 0]
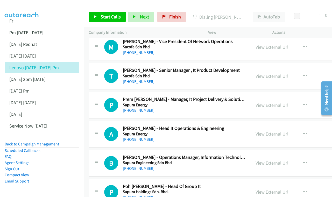
click at [274, 160] on link "View External Url" at bounding box center [272, 163] width 33 height 6
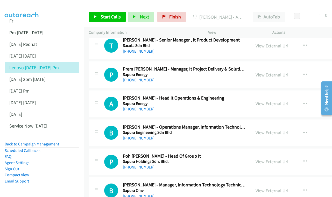
scroll to position [6235, 0]
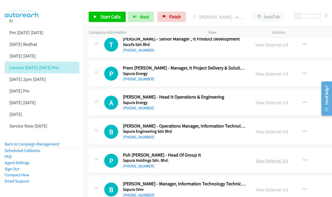
click at [269, 158] on link "View External Url" at bounding box center [272, 161] width 33 height 6
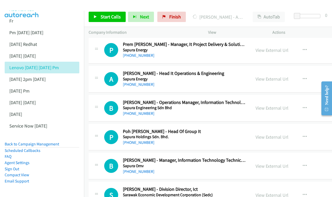
scroll to position [6264, 0]
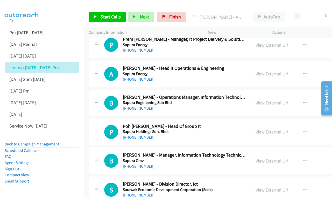
click at [285, 158] on link "View External Url" at bounding box center [272, 161] width 33 height 6
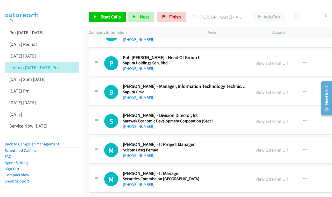
scroll to position [6340, 0]
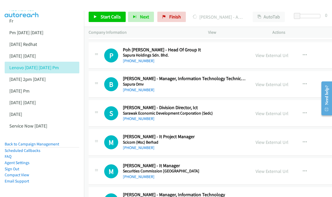
click at [290, 134] on div "View External Url View External Url Schedule/Manage Callback Start Calls Here R…" at bounding box center [294, 142] width 86 height 17
click at [286, 139] on link "View External Url" at bounding box center [272, 142] width 33 height 6
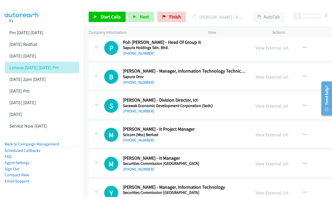
scroll to position [6357, 0]
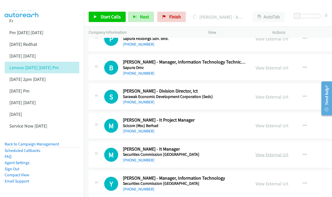
click at [273, 152] on link "View External Url" at bounding box center [272, 155] width 33 height 6
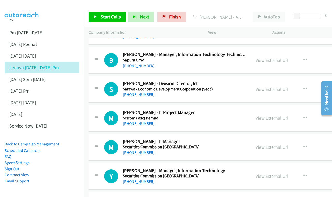
scroll to position [6373, 0]
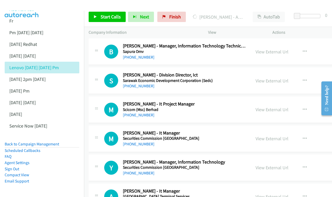
click at [294, 159] on div "View External Url View External Url Schedule/Manage Callback Start Calls Here R…" at bounding box center [294, 167] width 86 height 17
click at [286, 165] on link "View External Url" at bounding box center [272, 168] width 33 height 6
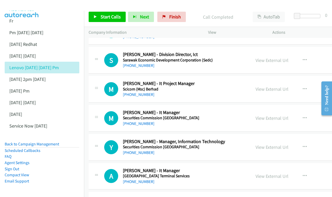
scroll to position [6402, 0]
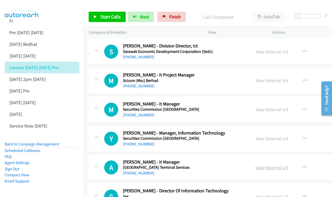
click at [288, 165] on link "View External Url" at bounding box center [272, 168] width 33 height 6
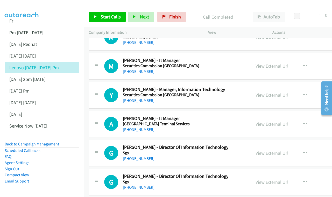
scroll to position [6447, 0]
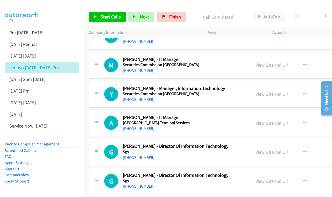
click at [281, 149] on link "View External Url" at bounding box center [272, 152] width 33 height 6
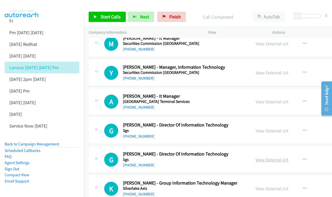
scroll to position [6469, 0]
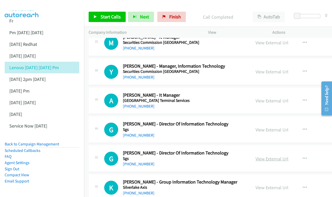
click at [274, 156] on link "View External Url" at bounding box center [272, 159] width 33 height 6
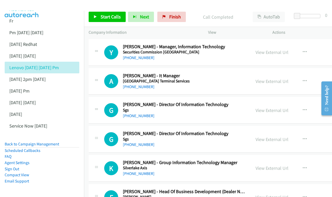
scroll to position [6496, 0]
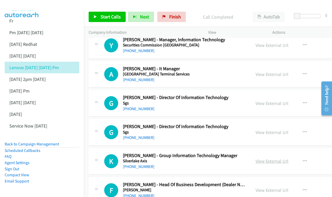
click at [264, 158] on link "View External Url" at bounding box center [272, 161] width 33 height 6
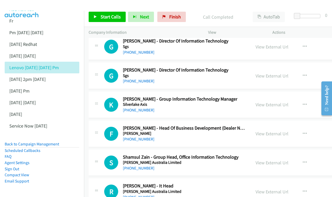
scroll to position [6553, 0]
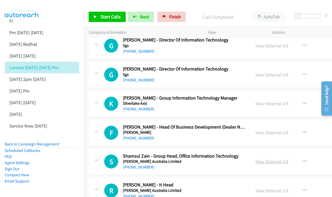
click at [275, 159] on link "View External Url" at bounding box center [272, 162] width 33 height 6
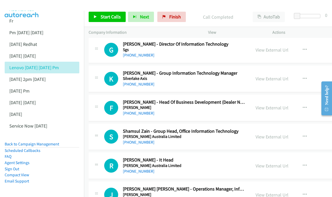
scroll to position [6585, 0]
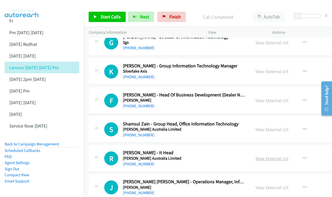
click at [289, 156] on link "View External Url" at bounding box center [272, 159] width 33 height 6
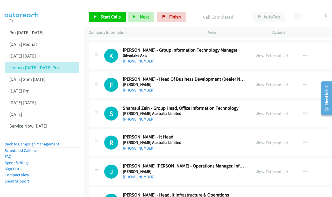
scroll to position [6602, 0]
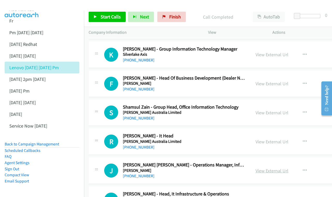
click at [271, 162] on div "View External Url View External Url Schedule/Manage Callback Start Calls Here R…" at bounding box center [294, 170] width 86 height 17
click at [273, 168] on link "View External Url" at bounding box center [272, 171] width 33 height 6
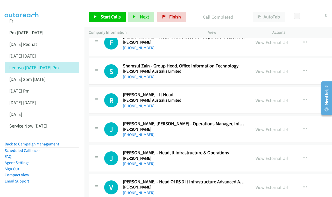
scroll to position [6644, 0]
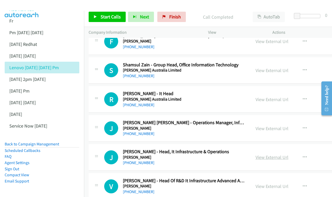
click at [269, 154] on link "View External Url" at bounding box center [272, 157] width 33 height 6
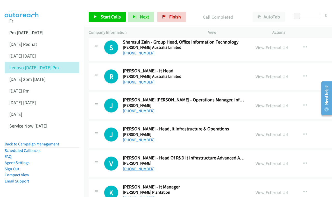
scroll to position [6668, 0]
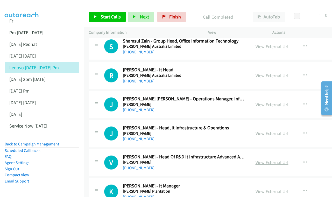
click at [273, 160] on link "View External Url" at bounding box center [272, 163] width 33 height 6
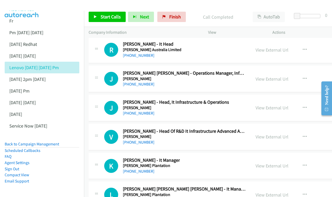
scroll to position [6703, 0]
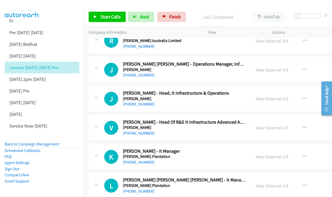
click at [274, 148] on div "View External Url View External Url Schedule/Manage Callback Start Calls Here R…" at bounding box center [294, 156] width 86 height 17
click at [270, 154] on link "View External Url" at bounding box center [272, 157] width 33 height 6
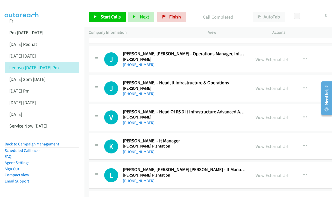
scroll to position [6724, 0]
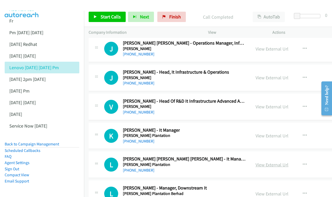
click at [283, 162] on link "View External Url" at bounding box center [272, 165] width 33 height 6
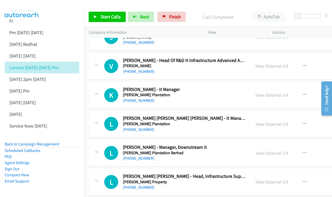
scroll to position [6755, 0]
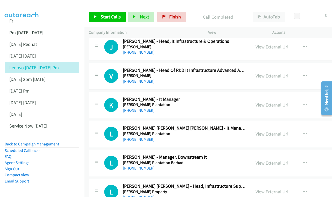
click at [278, 160] on link "View External Url" at bounding box center [272, 163] width 33 height 6
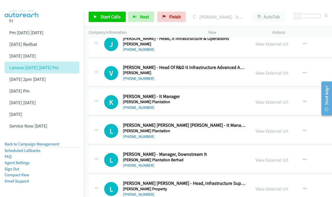
scroll to position [6757, 0]
